Goal: Information Seeking & Learning: Learn about a topic

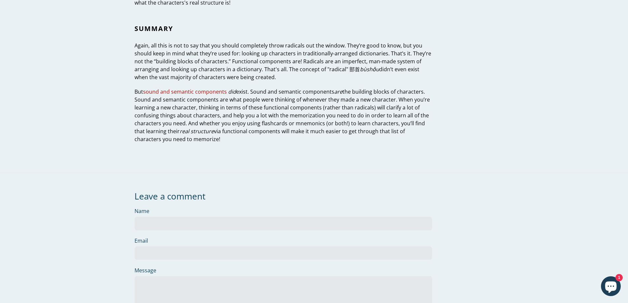
scroll to position [2076, 0]
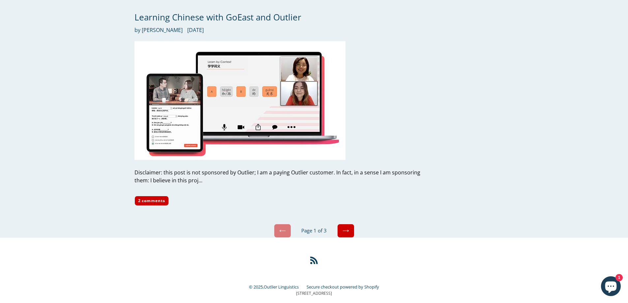
scroll to position [3127, 0]
click at [347, 227] on icon at bounding box center [345, 230] width 7 height 7
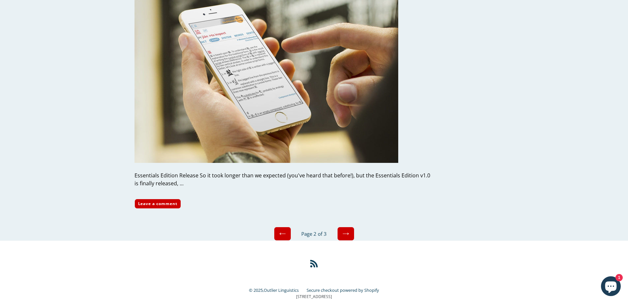
scroll to position [2812, 0]
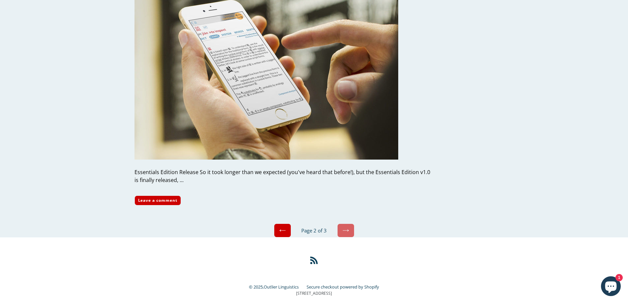
click at [346, 223] on link "Next" at bounding box center [345, 230] width 17 height 14
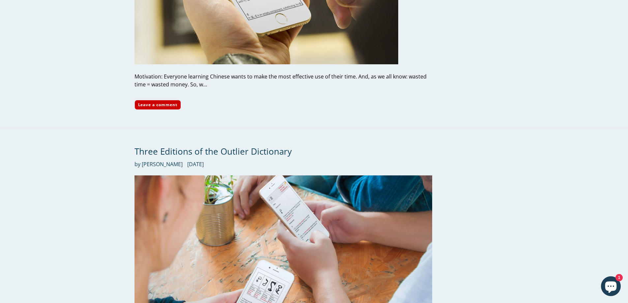
scroll to position [659, 0]
